Goal: Book appointment/travel/reservation

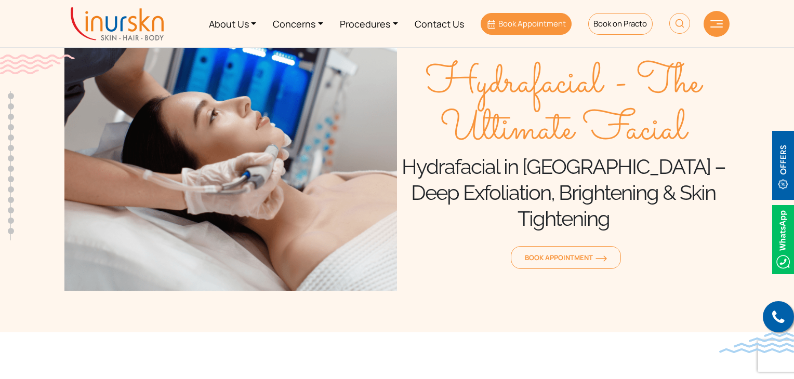
click at [519, 23] on span "Book Appointment" at bounding box center [532, 23] width 68 height 11
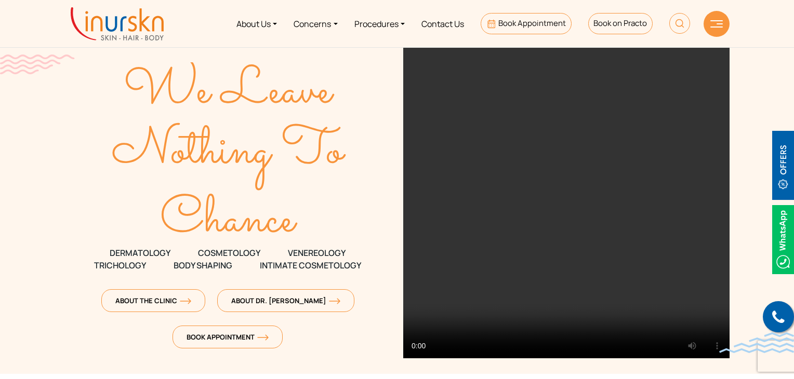
click at [717, 22] on img at bounding box center [716, 23] width 12 height 7
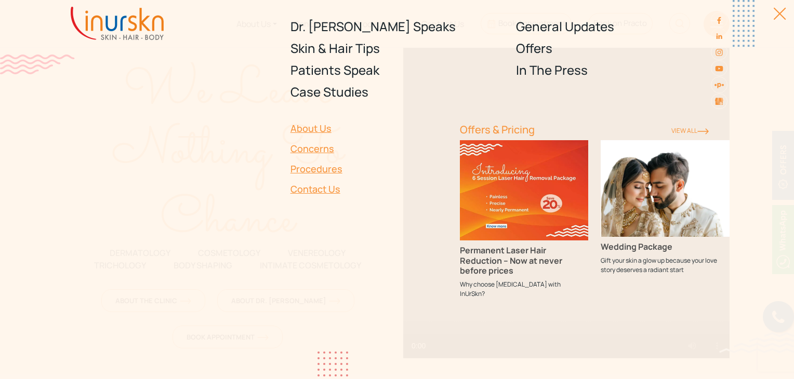
click at [60, 163] on div at bounding box center [171, 205] width 226 height 204
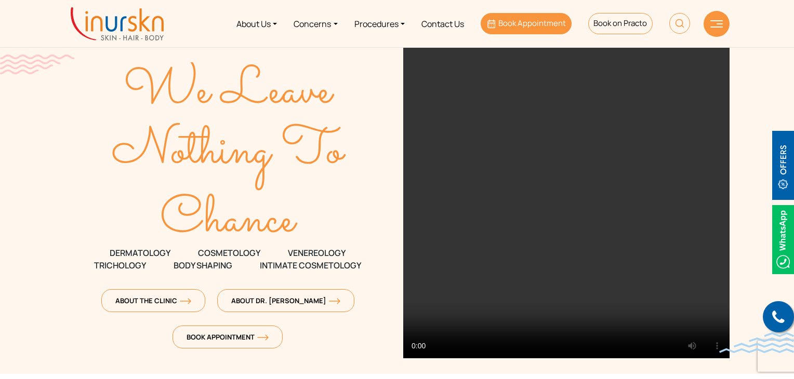
click at [540, 23] on span "Book Appointment" at bounding box center [532, 23] width 68 height 11
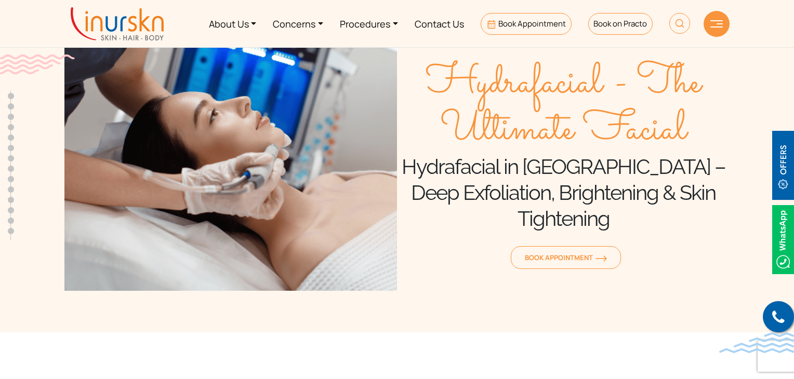
click at [713, 29] on div at bounding box center [716, 24] width 26 height 26
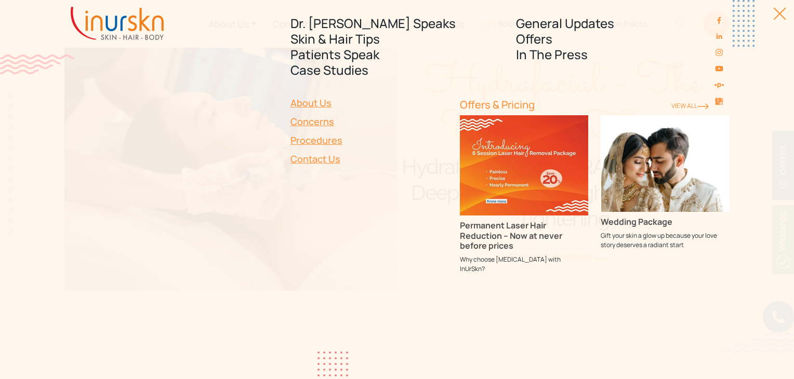
click at [785, 11] on div "Dr. [PERSON_NAME] Speaks Skin & Hair Tips Patients Speak Case Studies General U…" at bounding box center [397, 189] width 794 height 379
